Goal: Task Accomplishment & Management: Use online tool/utility

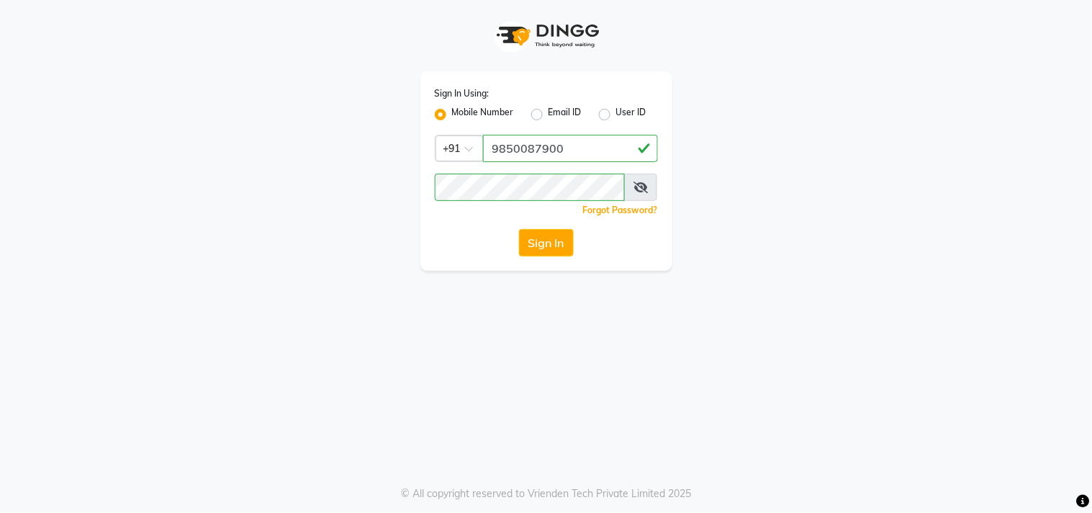
click at [616, 114] on label "User ID" at bounding box center [631, 114] width 30 height 17
click at [616, 114] on input "User ID" at bounding box center [620, 110] width 9 height 9
radio input "true"
radio input "false"
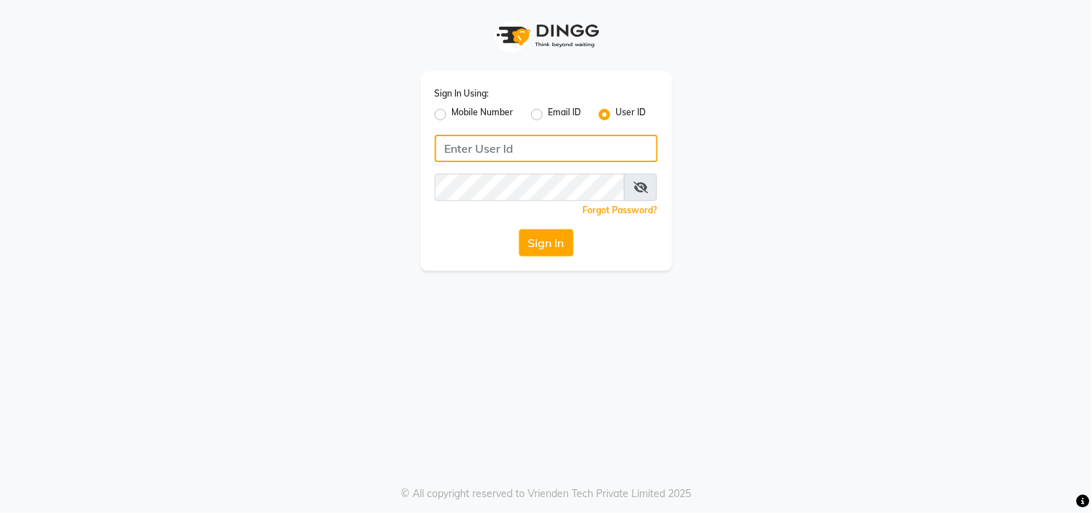
click at [569, 142] on input "Username" at bounding box center [546, 148] width 223 height 27
paste input "newlibertysalon"
type input "newlibertysalon"
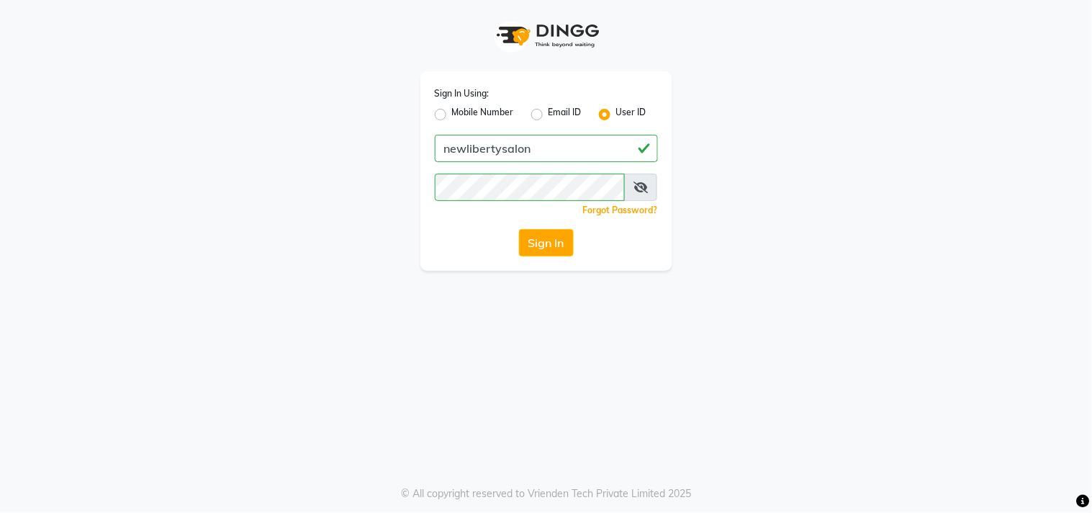
click at [422, 243] on div "Sign In Using: Mobile Number Email ID User ID newlibertysalon Remember me Forgo…" at bounding box center [546, 170] width 252 height 199
click at [552, 256] on button "Sign In" at bounding box center [546, 242] width 55 height 27
click at [552, 256] on div "Sign In" at bounding box center [546, 242] width 223 height 27
